Goal: Task Accomplishment & Management: Complete application form

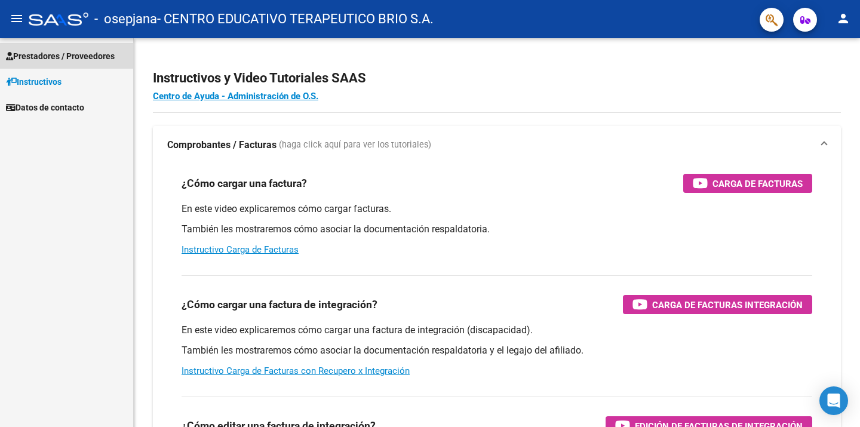
click at [54, 50] on span "Prestadores / Proveedores" at bounding box center [60, 56] width 109 height 13
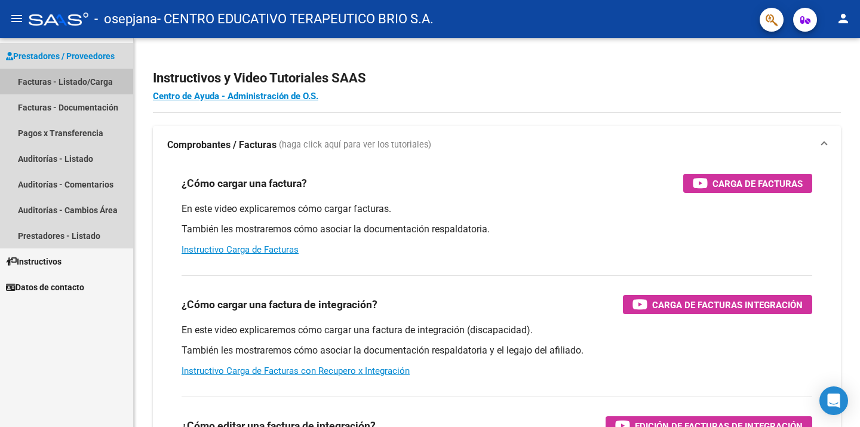
click at [51, 81] on link "Facturas - Listado/Carga" at bounding box center [66, 82] width 133 height 26
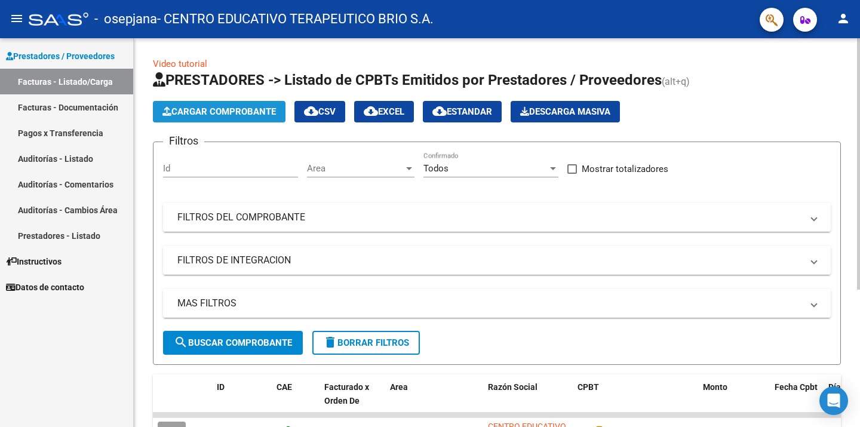
click at [214, 108] on span "Cargar Comprobante" at bounding box center [218, 111] width 113 height 11
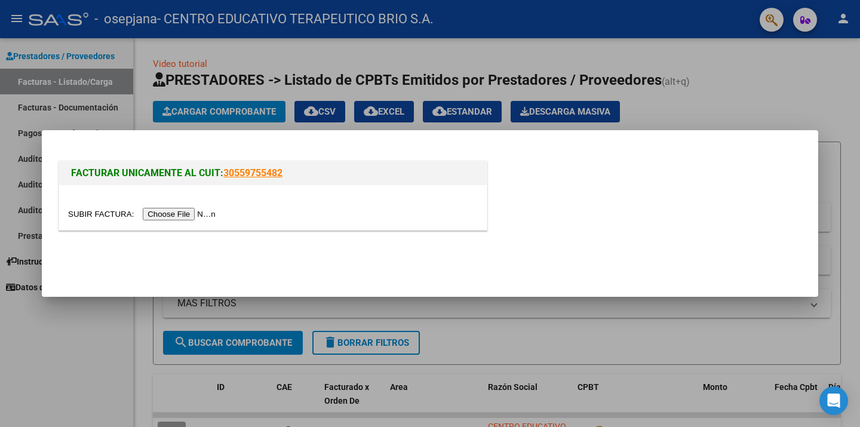
click at [189, 208] on input "file" at bounding box center [143, 214] width 151 height 13
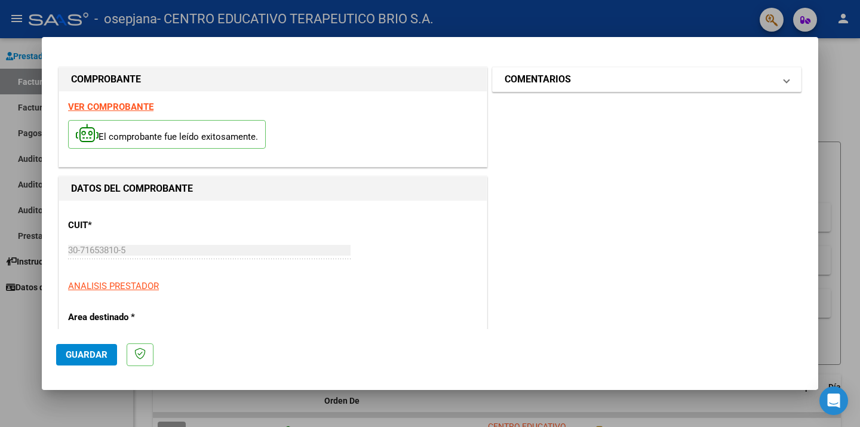
click at [613, 80] on mat-panel-title "COMENTARIOS" at bounding box center [640, 79] width 270 height 14
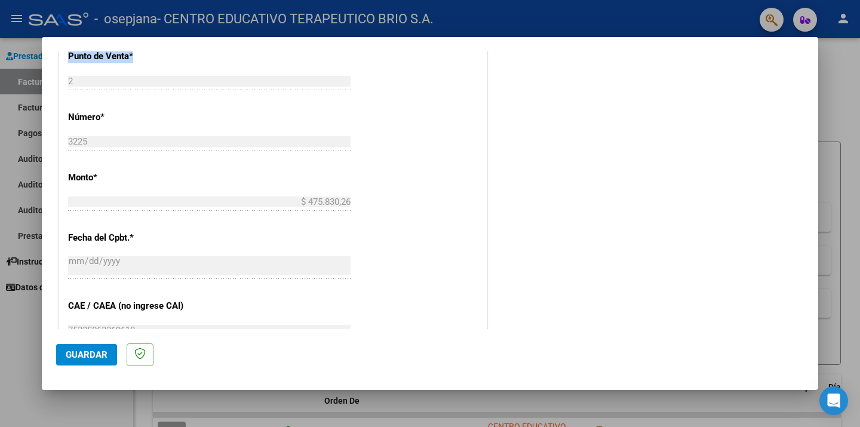
drag, startPoint x: 395, startPoint y: 294, endPoint x: 365, endPoint y: 57, distance: 239.0
click at [365, 57] on div "CUIT * 30-71653810-5 Ingresar CUIT ANALISIS PRESTADOR Area destinado * Integrac…" at bounding box center [273, 137] width 428 height 876
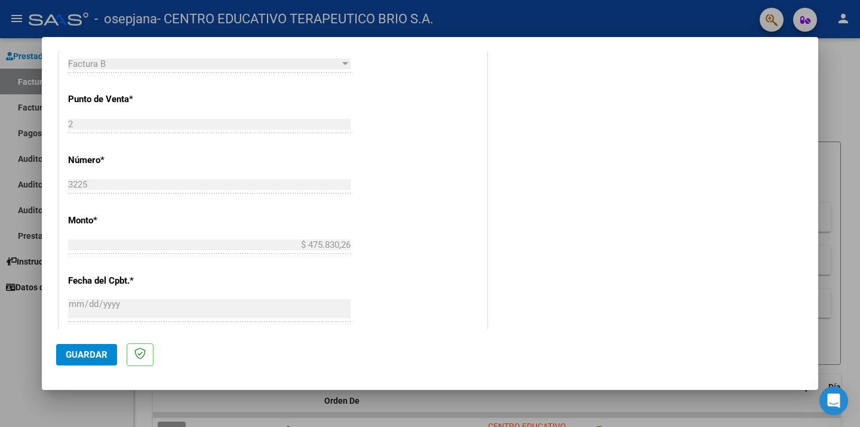
click at [425, 54] on div "CUIT * 30-71653810-5 Ingresar CUIT ANALISIS PRESTADOR Area destinado * Integrac…" at bounding box center [273, 180] width 428 height 876
drag, startPoint x: 425, startPoint y: 54, endPoint x: 746, endPoint y: 337, distance: 428.5
click at [746, 337] on mat-dialog-container "COMPROBANTE VER COMPROBANTE El comprobante fue leído exitosamente. DATOS DEL CO…" at bounding box center [430, 213] width 776 height 353
drag, startPoint x: 815, startPoint y: 239, endPoint x: 814, endPoint y: 179, distance: 60.3
click at [814, 179] on mat-dialog-content "COMPROBANTE VER COMPROBANTE El comprobante fue leído exitosamente. DATOS DEL CO…" at bounding box center [430, 190] width 776 height 278
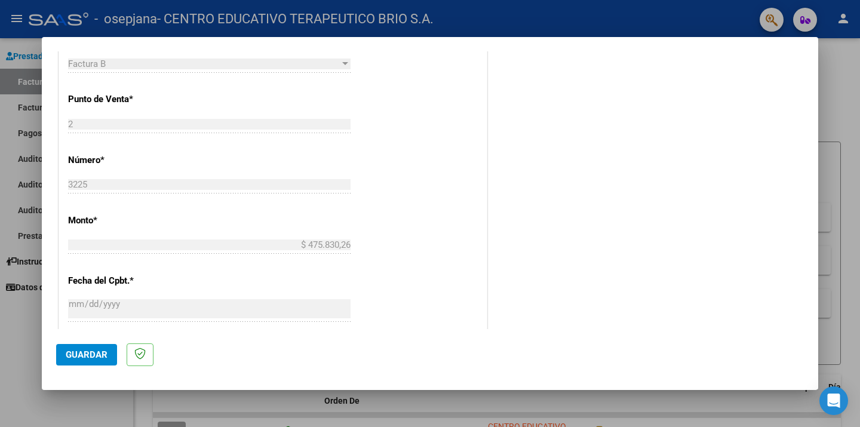
drag, startPoint x: 814, startPoint y: 179, endPoint x: 635, endPoint y: 136, distance: 184.8
click at [635, 136] on mat-dialog-content "COMPROBANTE VER COMPROBANTE El comprobante fue leído exitosamente. DATOS DEL CO…" at bounding box center [430, 190] width 776 height 278
click at [635, 136] on div "COMENTARIOS Comentarios del Prestador / Gerenciador:" at bounding box center [647, 113] width 314 height 1015
click at [426, 112] on div "CUIT * 30-71653810-5 Ingresar CUIT ANALISIS PRESTADOR Area destinado * Integrac…" at bounding box center [273, 180] width 428 height 876
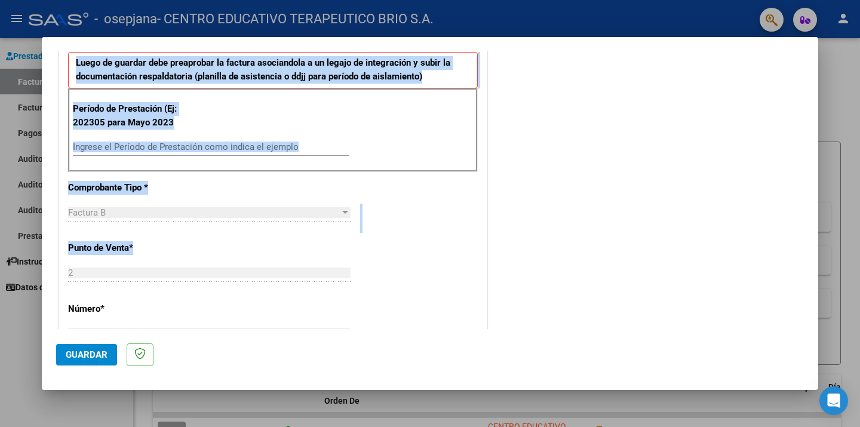
scroll to position [244, 0]
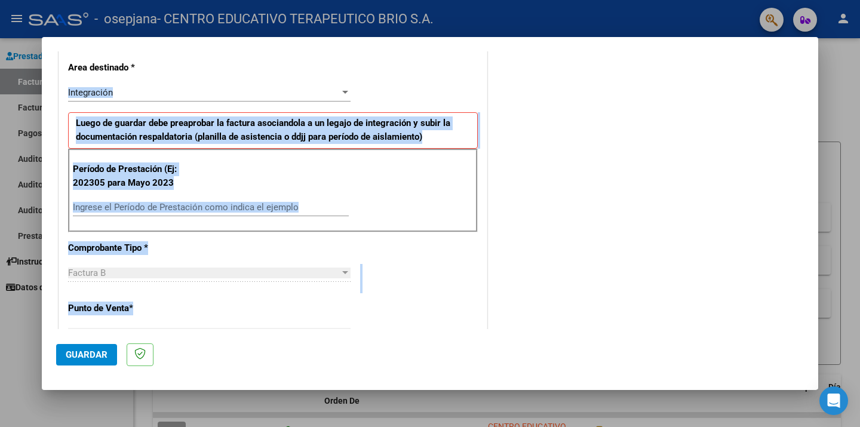
drag, startPoint x: 447, startPoint y: 99, endPoint x: 402, endPoint y: 55, distance: 62.9
click at [402, 55] on div "CUIT * 30-71653810-5 Ingresar CUIT ANALISIS PRESTADOR Area destinado * Integrac…" at bounding box center [273, 389] width 428 height 876
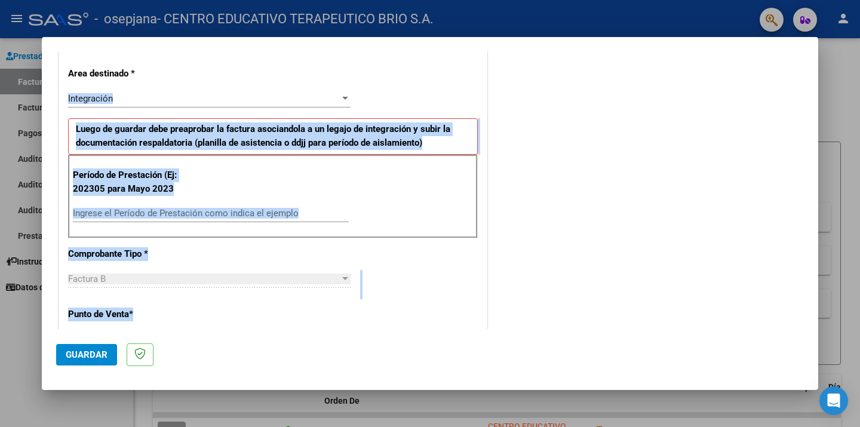
click at [155, 198] on div "Período de Prestación (Ej: 202305 para Mayo 2023 Ingrese el Período de Prestaci…" at bounding box center [273, 197] width 410 height 84
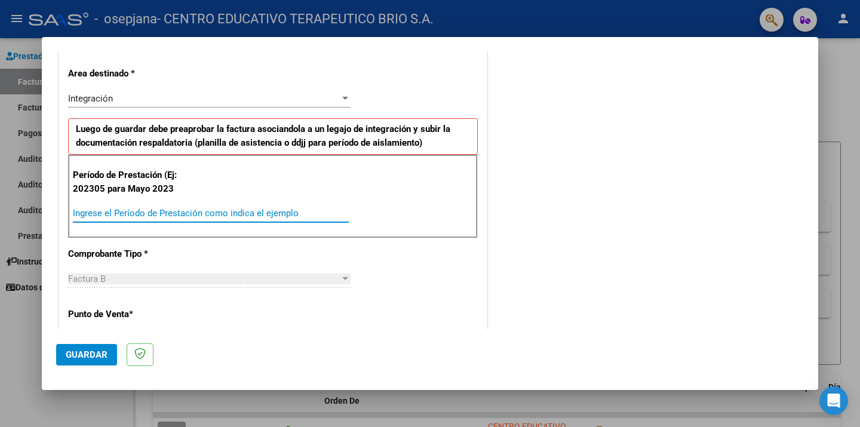
click at [151, 210] on input "Ingrese el Período de Prestación como indica el ejemplo" at bounding box center [211, 213] width 276 height 11
type input "202507"
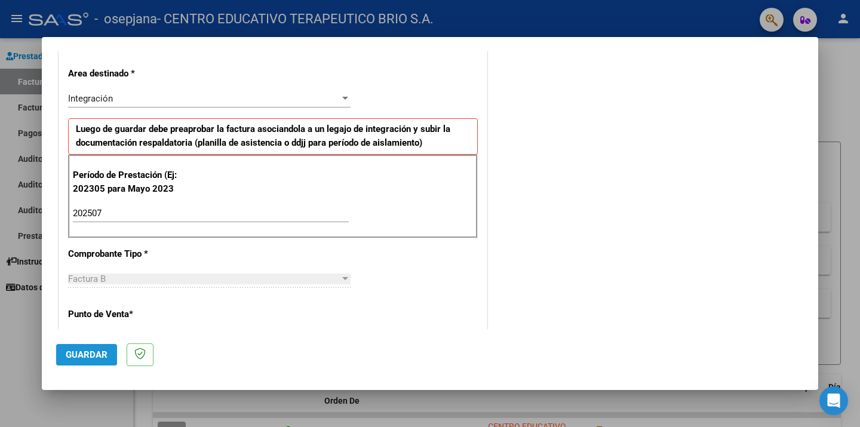
click at [96, 358] on span "Guardar" at bounding box center [87, 354] width 42 height 11
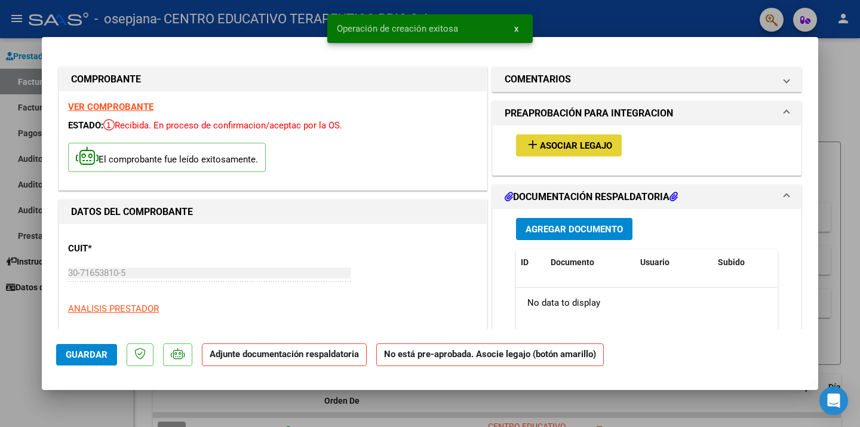
click at [582, 143] on span "Asociar Legajo" at bounding box center [576, 145] width 72 height 11
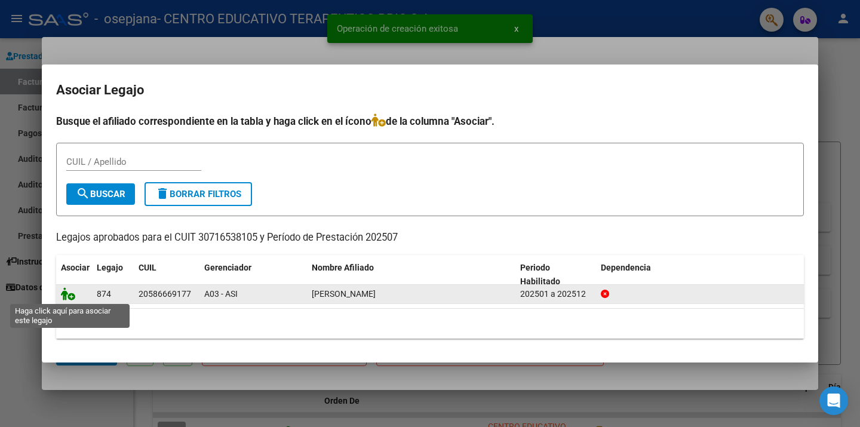
click at [70, 297] on icon at bounding box center [68, 293] width 14 height 13
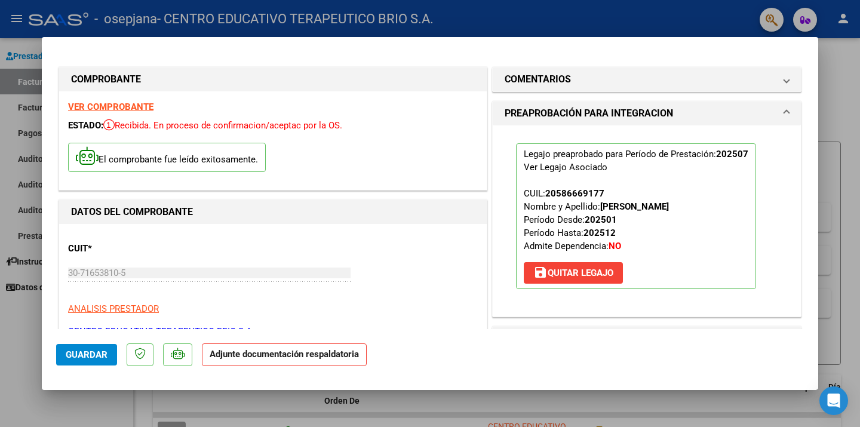
click at [789, 111] on span at bounding box center [786, 113] width 5 height 14
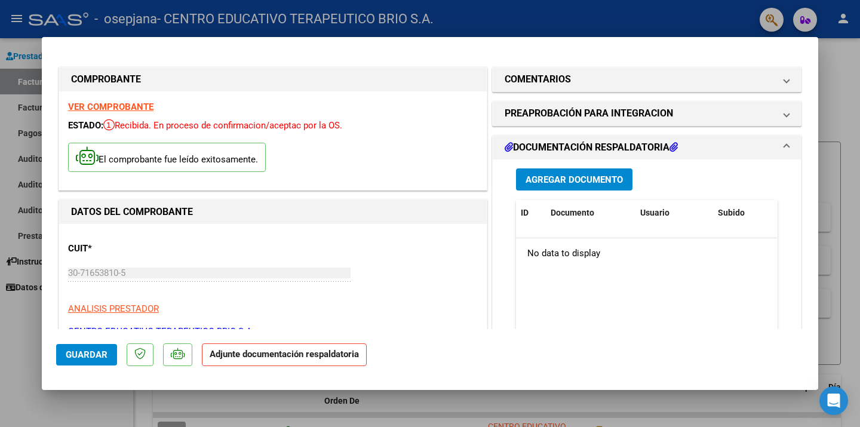
click at [606, 185] on button "Agregar Documento" at bounding box center [574, 179] width 116 height 22
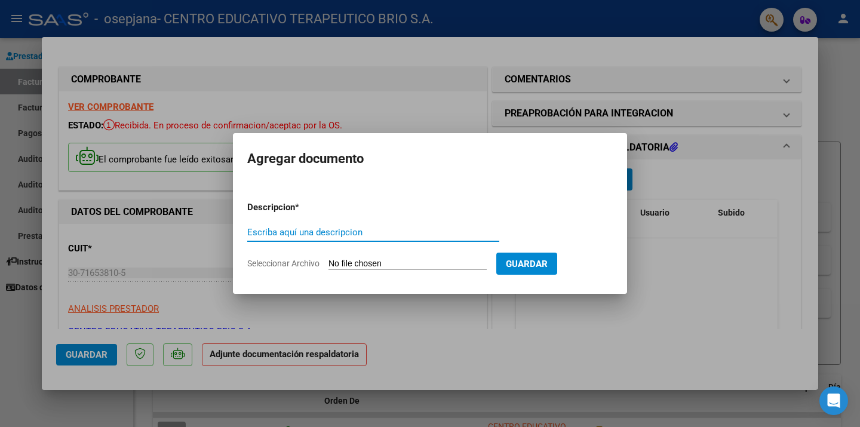
click at [278, 230] on input "Escriba aquí una descripcion" at bounding box center [373, 232] width 252 height 11
type input "m"
type input "[PERSON_NAME] [DATE]"
click at [469, 262] on input "Seleccionar Archivo" at bounding box center [407, 264] width 158 height 11
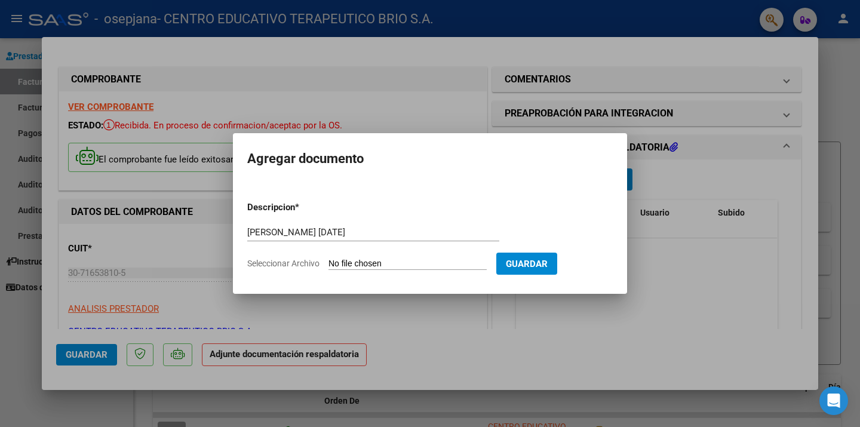
type input "C:\fakepath\[PERSON_NAME][DATE] [PERSON_NAME].pdf"
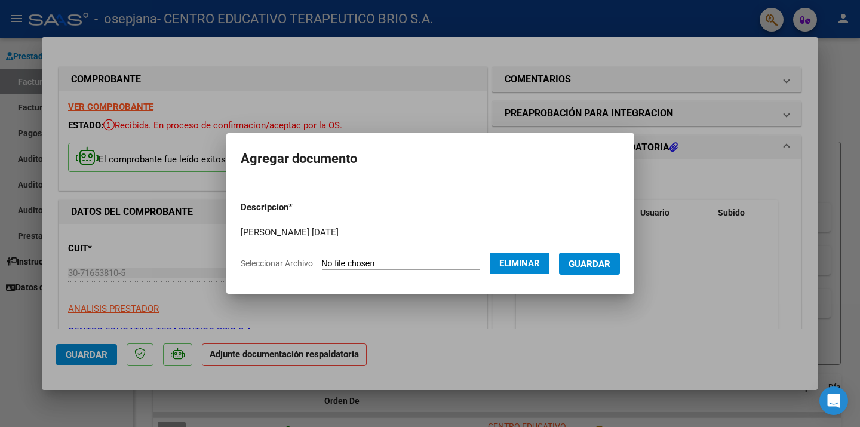
click at [620, 259] on button "Guardar" at bounding box center [589, 264] width 61 height 22
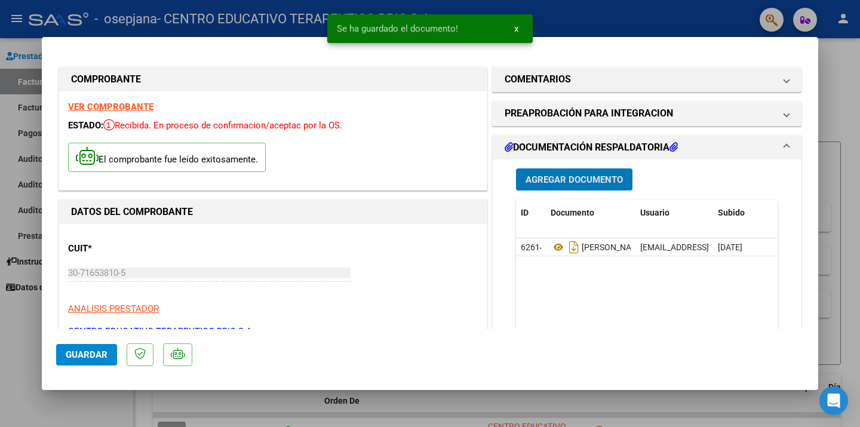
click at [81, 358] on span "Guardar" at bounding box center [87, 354] width 42 height 11
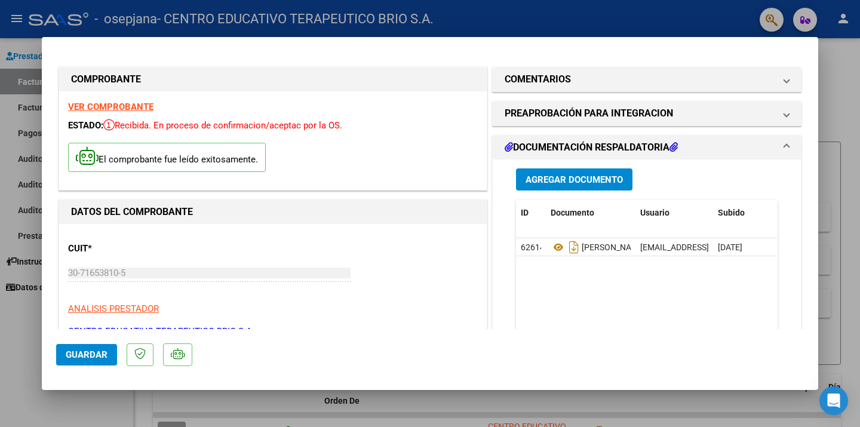
click at [69, 364] on button "Guardar" at bounding box center [86, 354] width 61 height 21
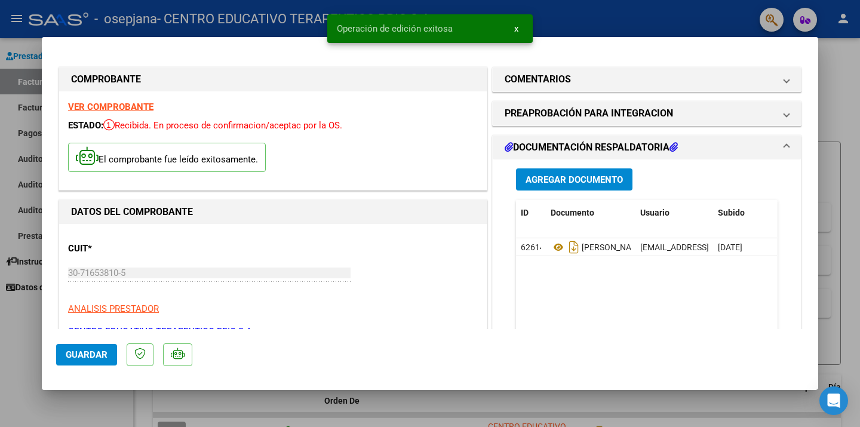
click at [29, 302] on div at bounding box center [430, 213] width 860 height 427
type input "$ 0,00"
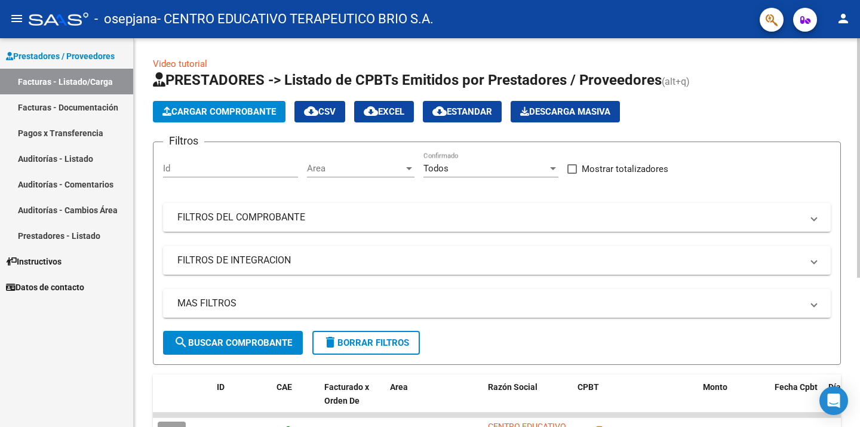
click at [770, 66] on div "Video tutorial PRESTADORES -> Listado de CPBTs Emitidos por Prestadores / Prove…" at bounding box center [497, 344] width 688 height 574
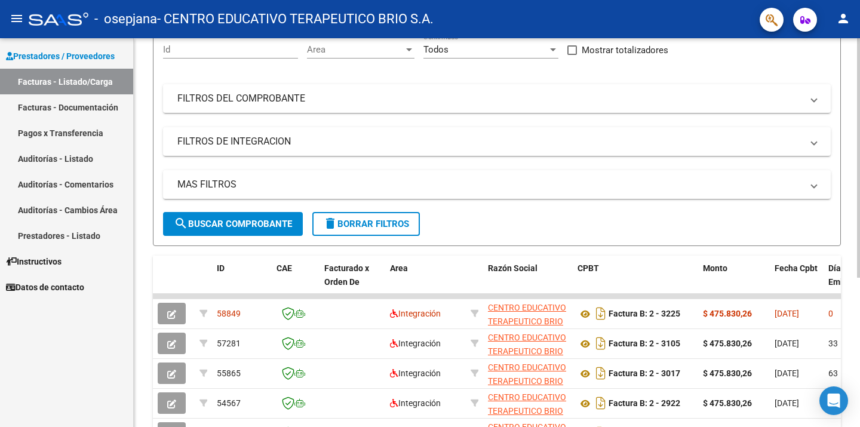
scroll to position [119, 0]
